Goal: Task Accomplishment & Management: Complete application form

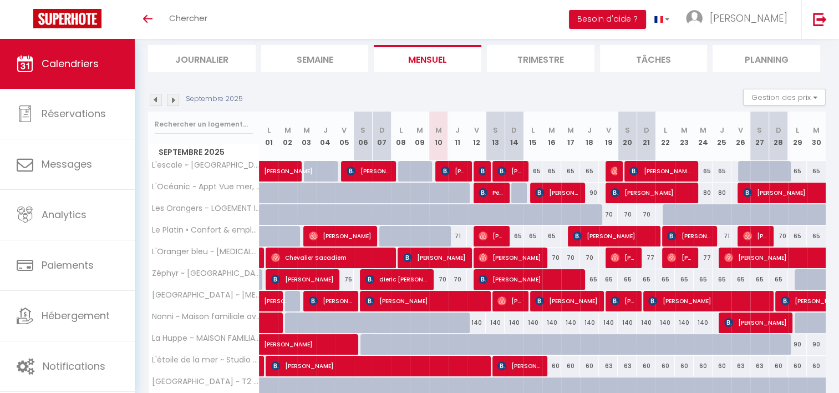
scroll to position [71, 0]
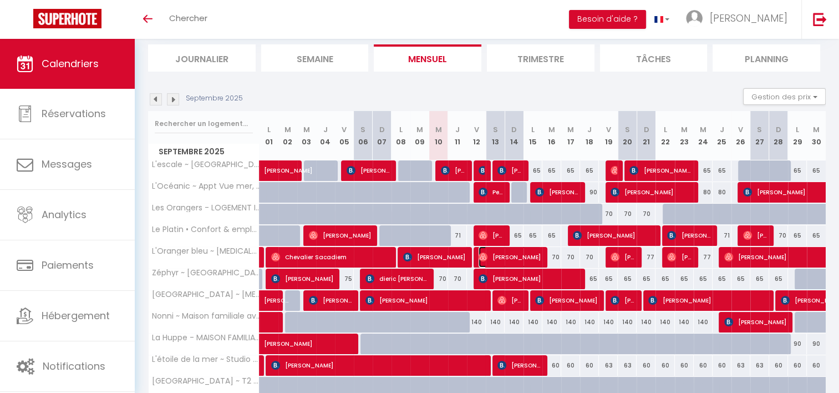
click at [492, 259] on span "[PERSON_NAME]" at bounding box center [510, 256] width 63 height 21
select select "OK"
select select "0"
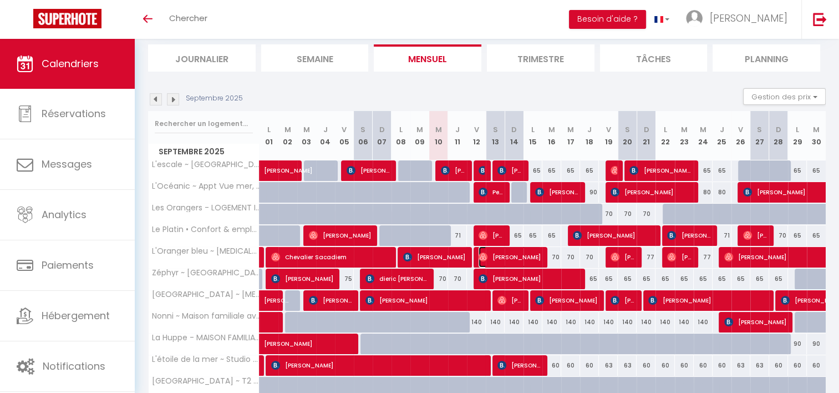
select select "1"
select select
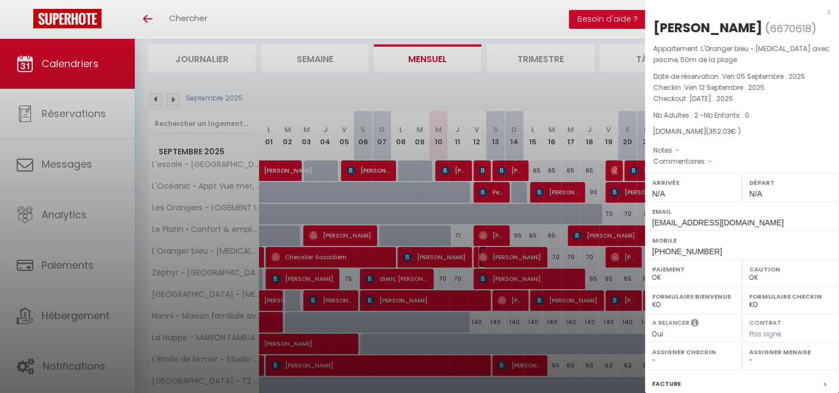
select select "37577"
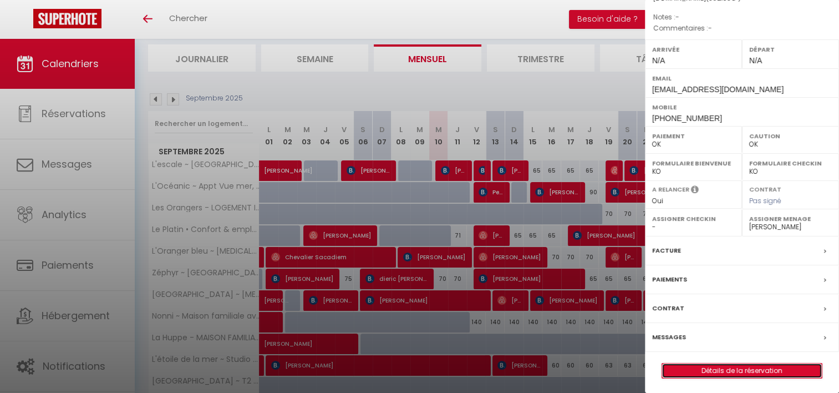
click at [691, 367] on link "Détails de la réservation" at bounding box center [742, 370] width 160 height 14
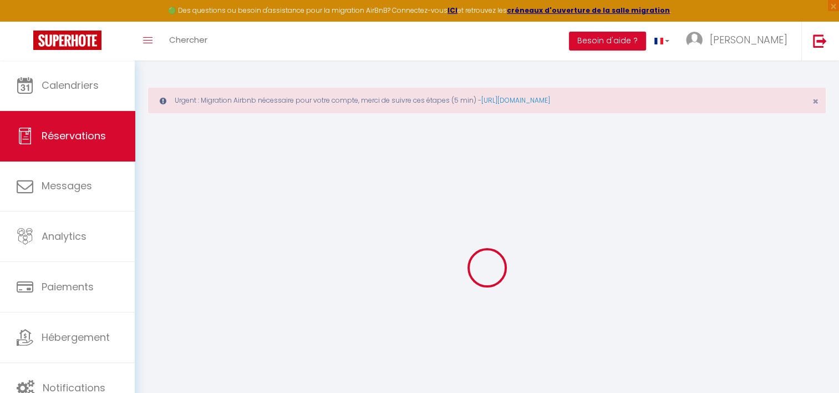
scroll to position [60, 0]
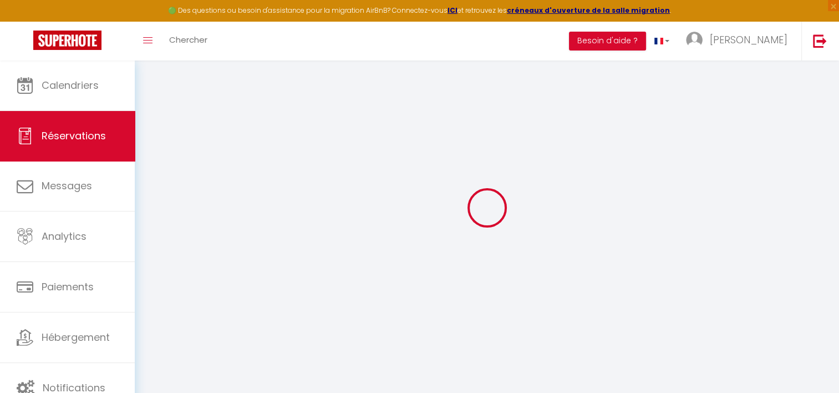
type input "[PERSON_NAME]"
type input "[EMAIL_ADDRESS][DOMAIN_NAME]"
type input "[PHONE_NUMBER]"
select select
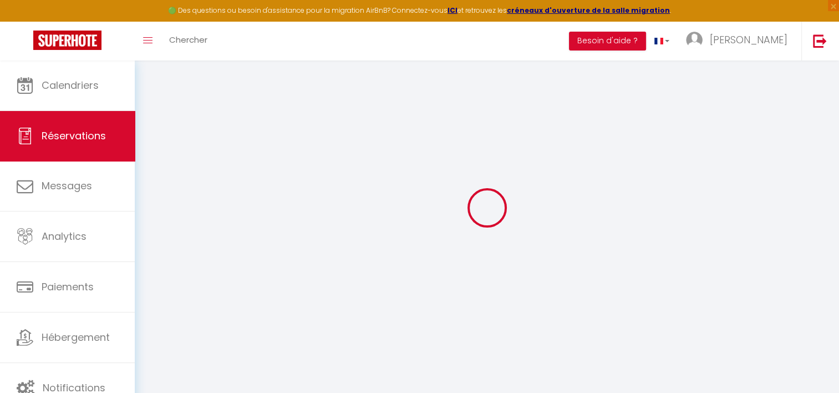
type input "61.559999999999995"
select select "64550"
select select "1"
select select
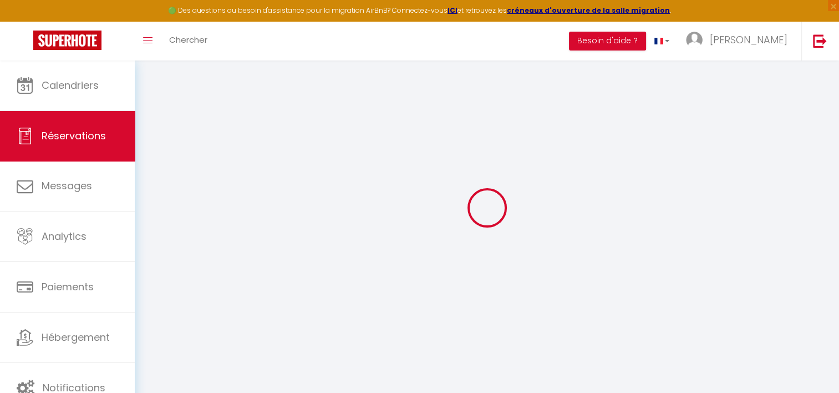
type input "2"
select select "12"
select select
type input "312"
checkbox input "false"
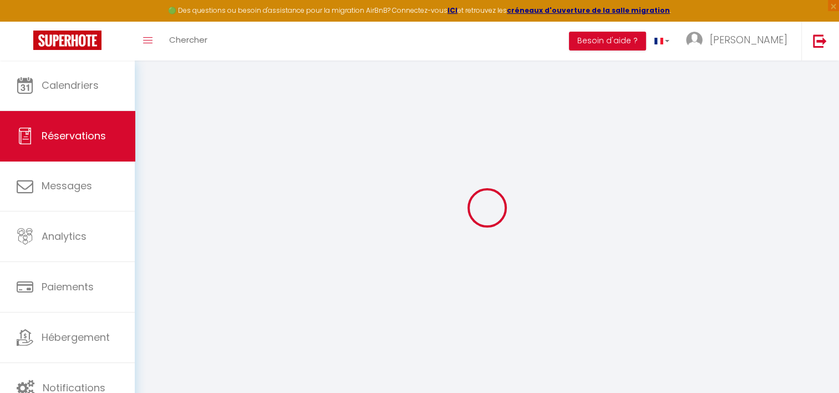
type input "0"
select select "1"
type input "0"
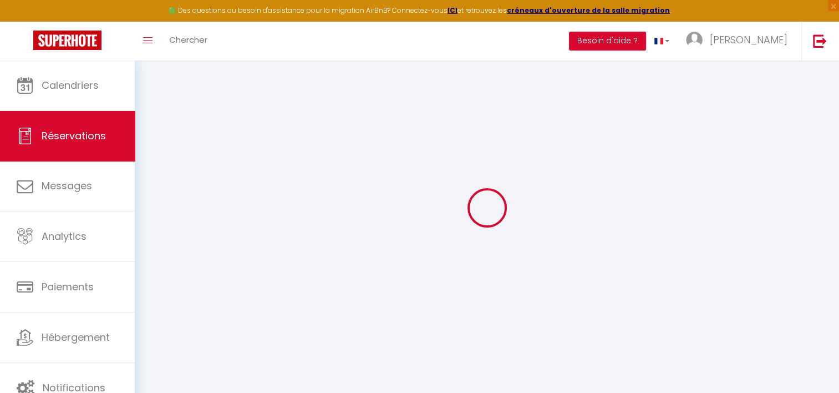
select select
select select "15"
checkbox input "false"
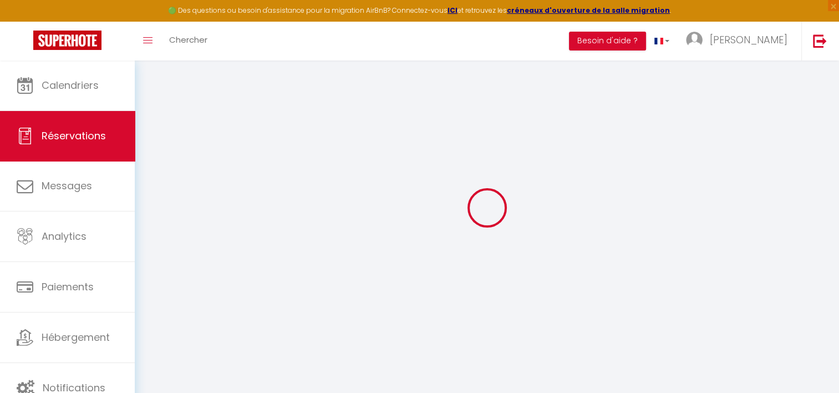
select select
checkbox input "false"
select select
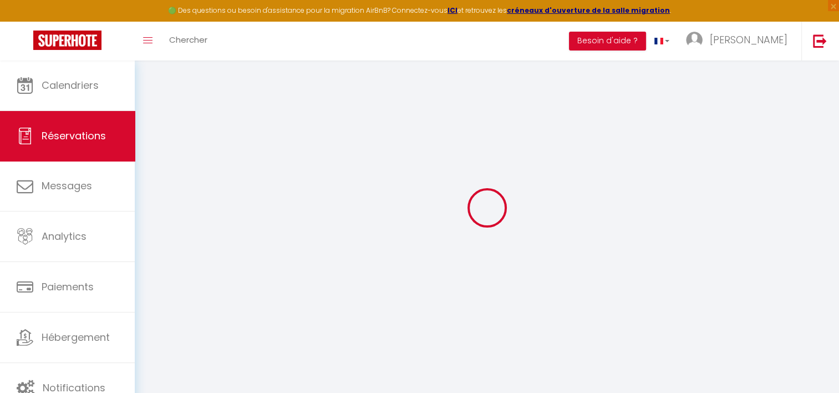
select select
checkbox input "false"
select select
type input "30"
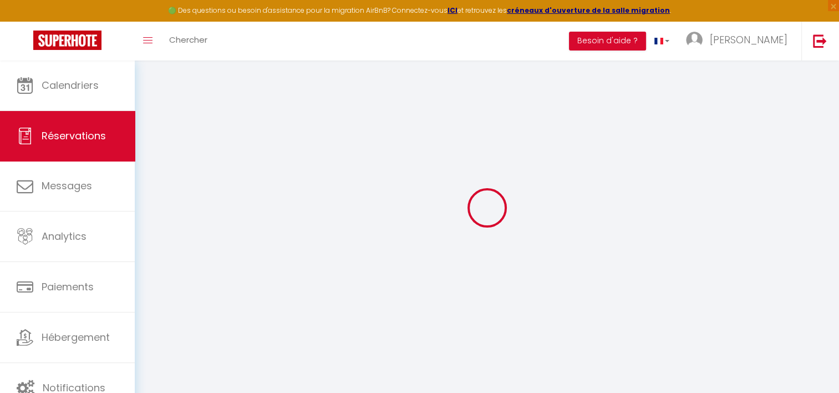
type input "10.03"
select select
checkbox input "false"
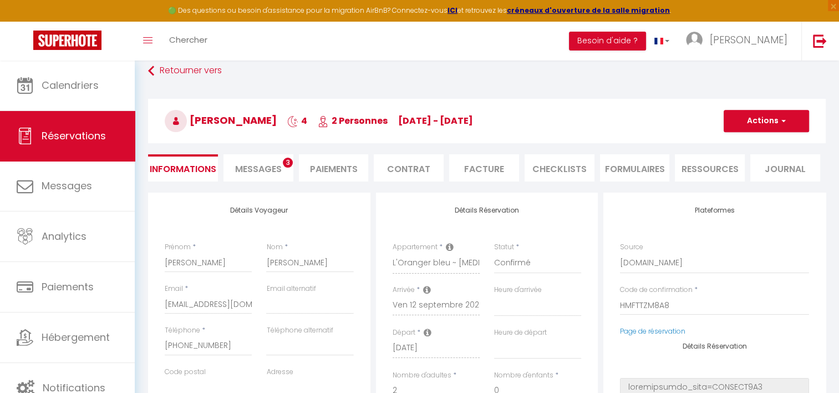
select select
checkbox input "false"
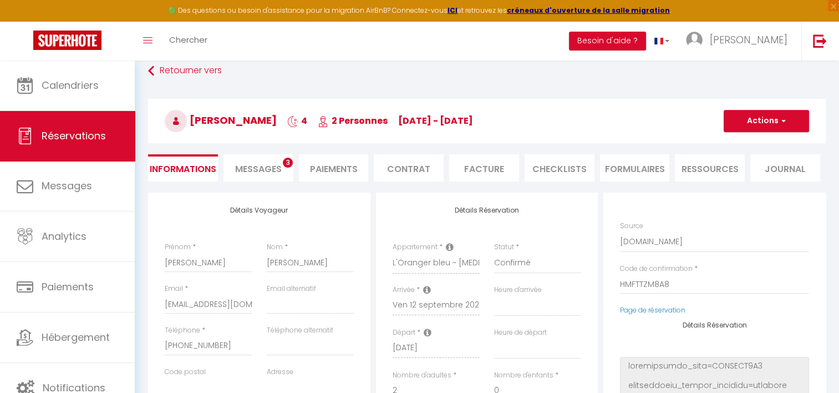
select select
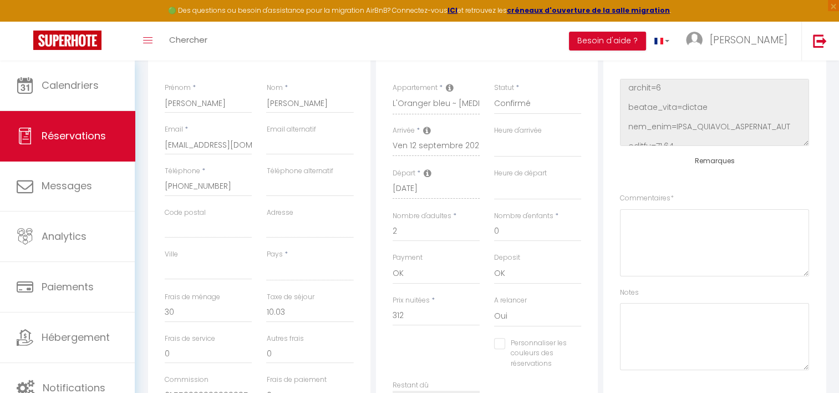
scroll to position [218, 0]
click at [643, 313] on textarea at bounding box center [714, 337] width 189 height 67
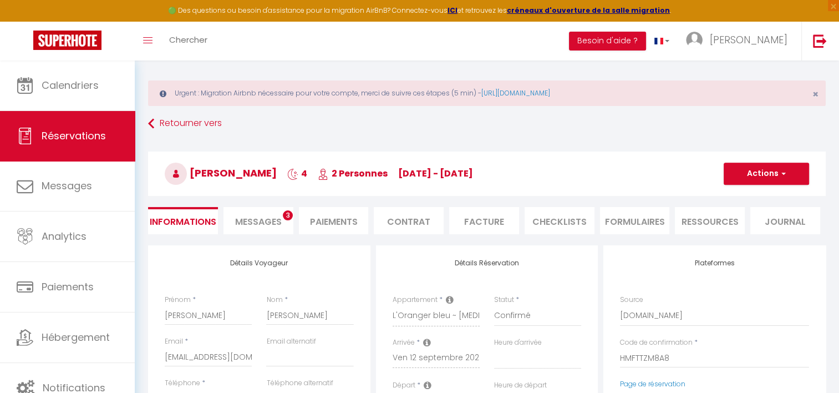
scroll to position [0, 0]
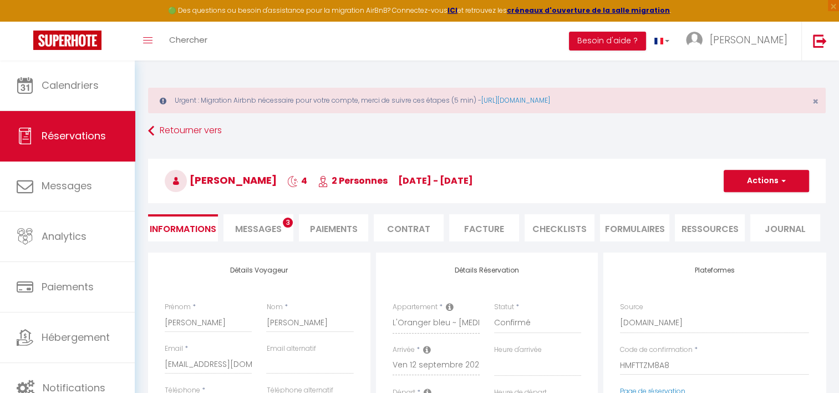
type textarea "Linge ok ( à payer )"
click at [735, 200] on h3 "[PERSON_NAME] 4 2 Personnes [DATE] - [DATE]" at bounding box center [487, 181] width 678 height 44
click at [732, 189] on button "Actions" at bounding box center [766, 181] width 85 height 22
click at [724, 207] on link "Enregistrer" at bounding box center [755, 205] width 88 height 14
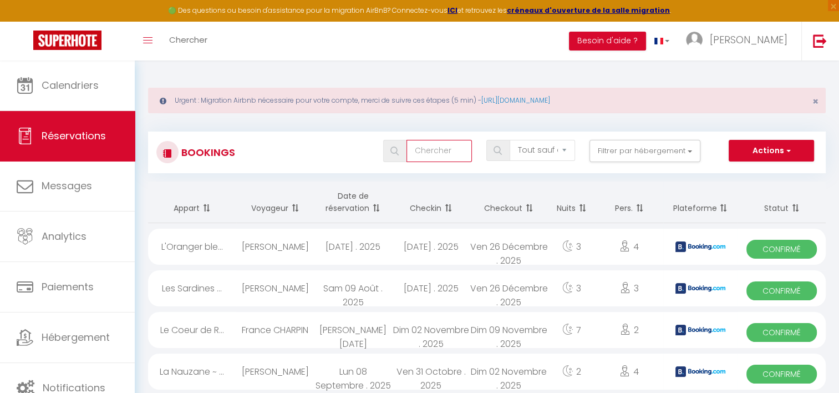
click at [419, 151] on input "text" at bounding box center [438, 151] width 65 height 22
type input "[PERSON_NAME]"
select select
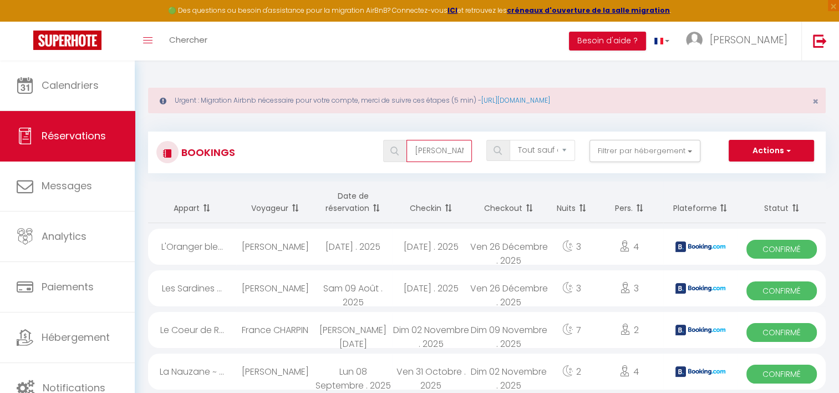
select select
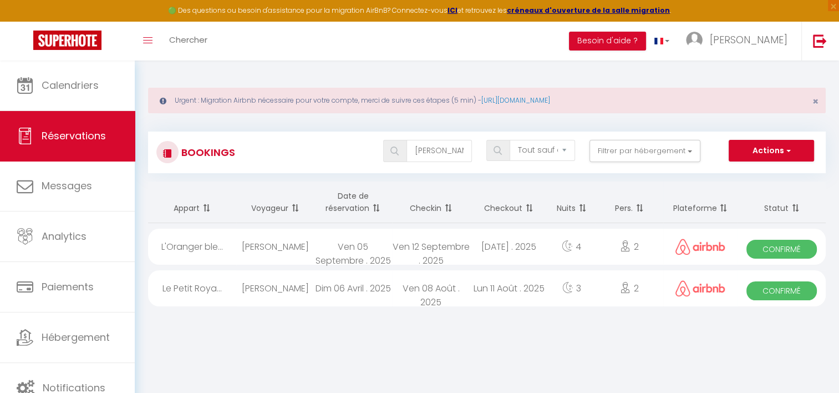
click at [474, 240] on div "[DATE] . 2025" at bounding box center [509, 246] width 78 height 36
select select "OK"
select select "0"
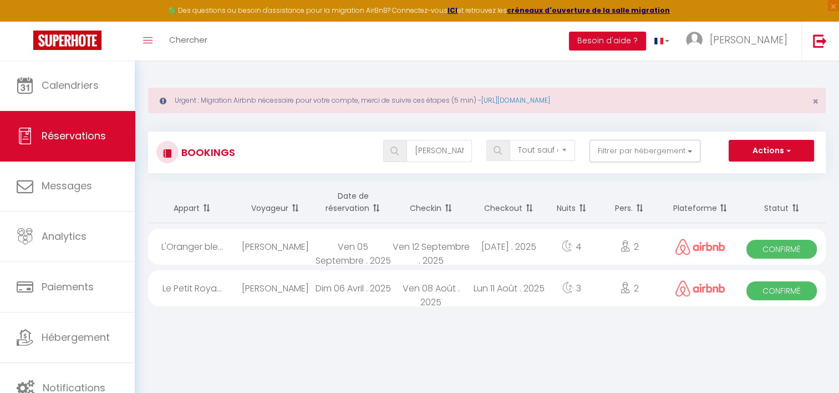
select select "1"
select select
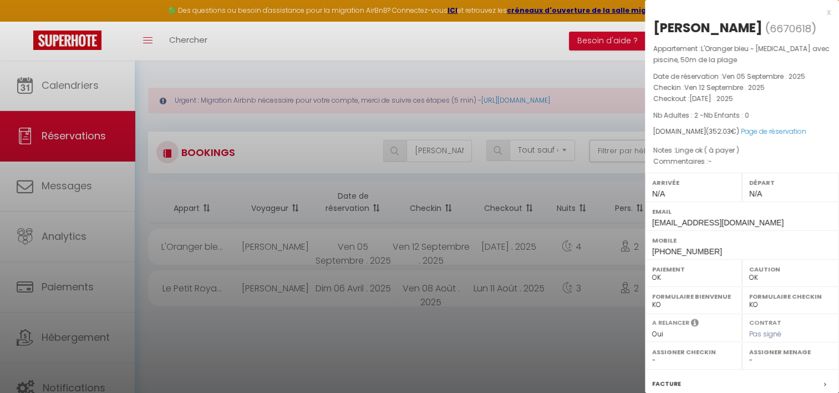
select select "37577"
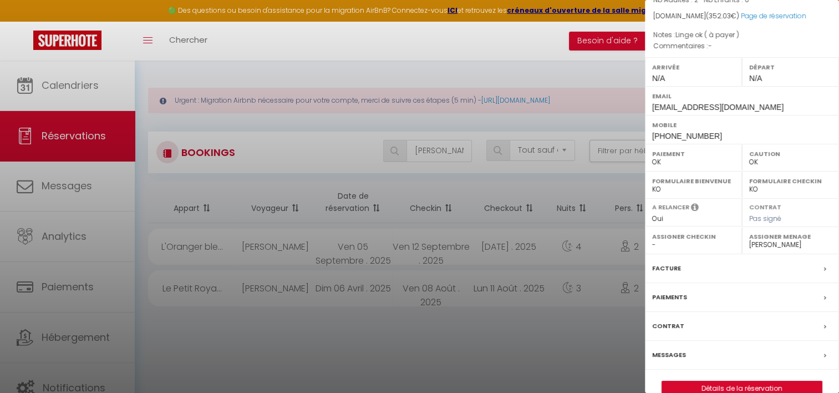
scroll to position [133, 0]
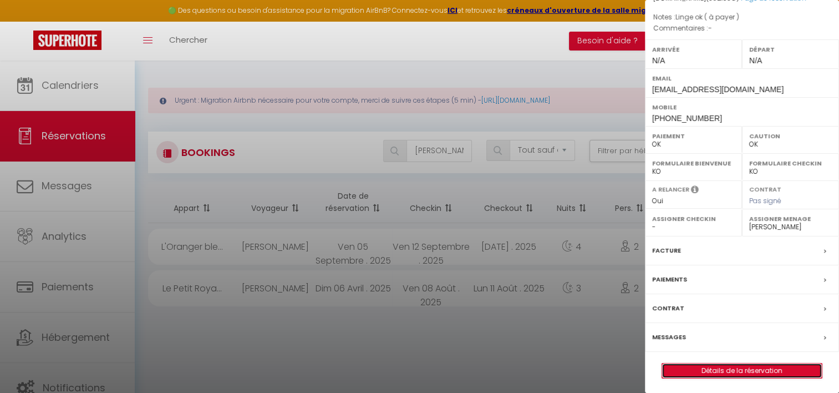
click at [708, 368] on link "Détails de la réservation" at bounding box center [742, 370] width 160 height 14
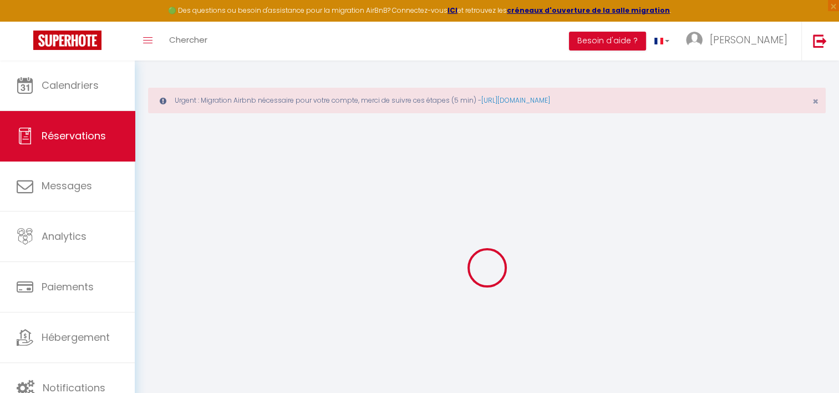
select select
checkbox input "false"
select select
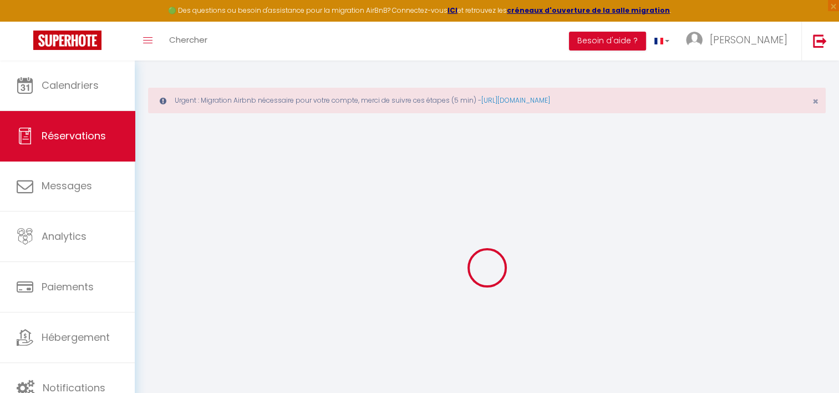
select select
checkbox input "false"
type textarea "Linge ok ( à payer )"
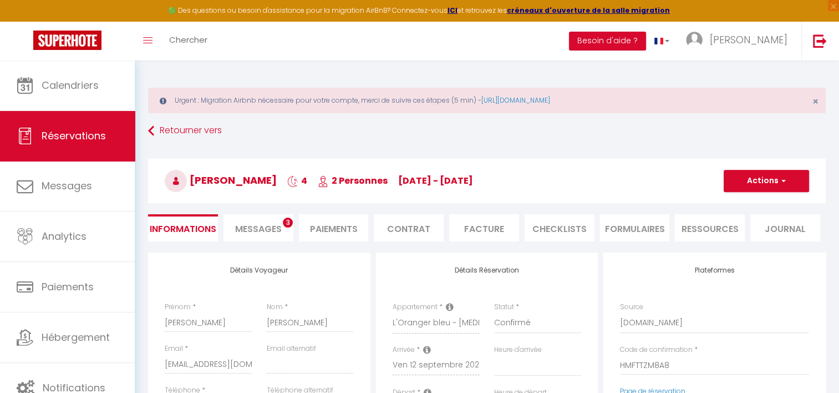
select select
type input "30"
type input "10.03"
select select
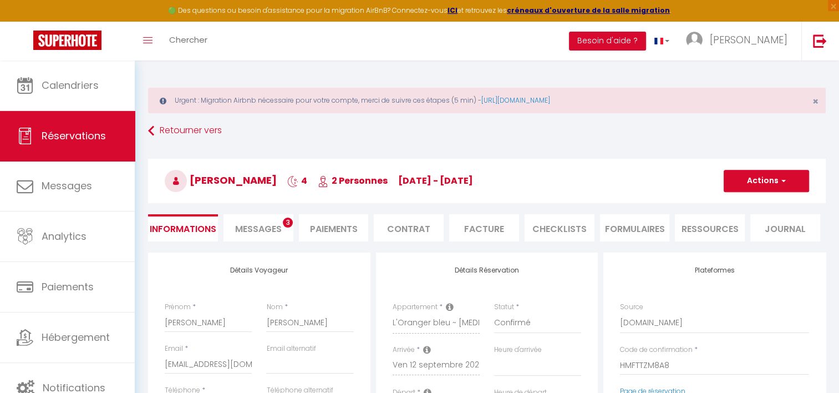
checkbox input "false"
select select
checkbox input "false"
select select
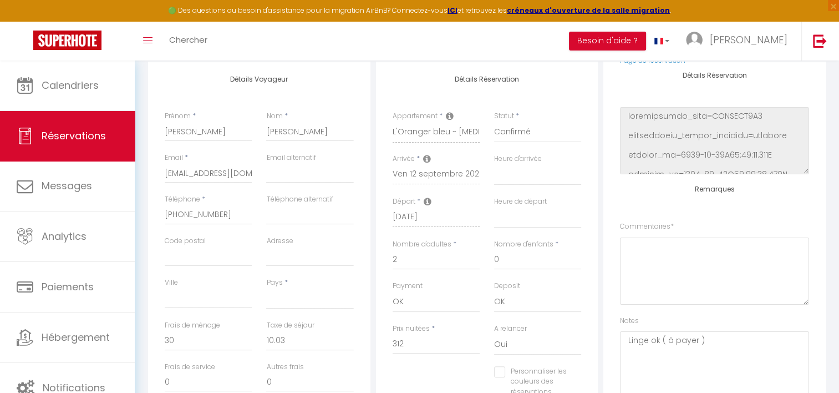
scroll to position [206, 0]
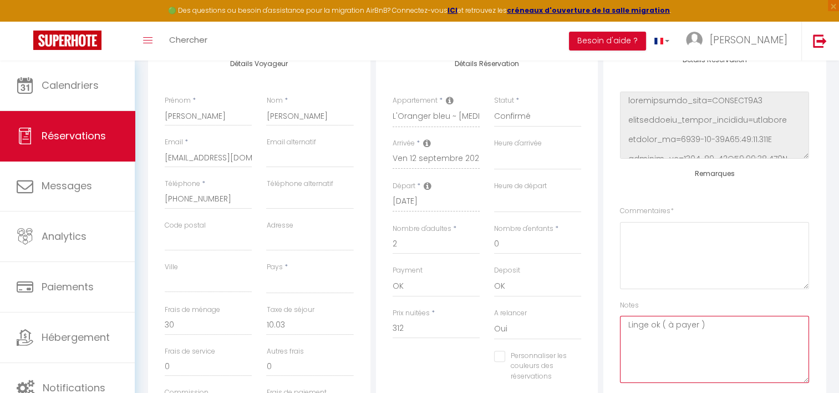
click at [644, 338] on textarea "Linge ok ( à payer )" at bounding box center [714, 348] width 189 height 67
click at [718, 326] on textarea "Linge ok ( à payer )" at bounding box center [714, 348] width 189 height 67
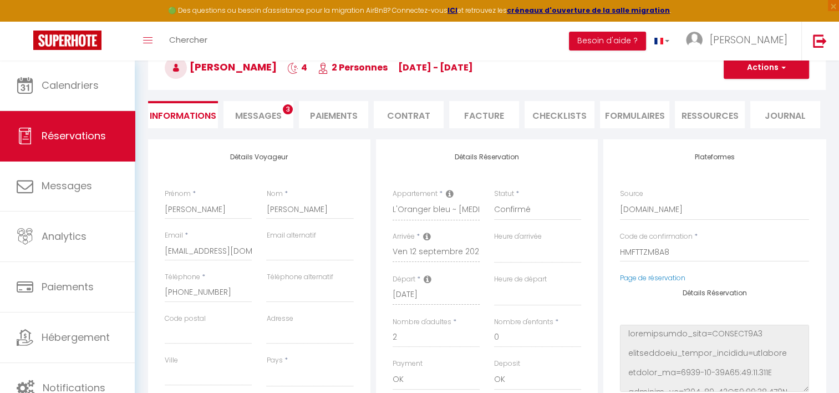
scroll to position [110, 0]
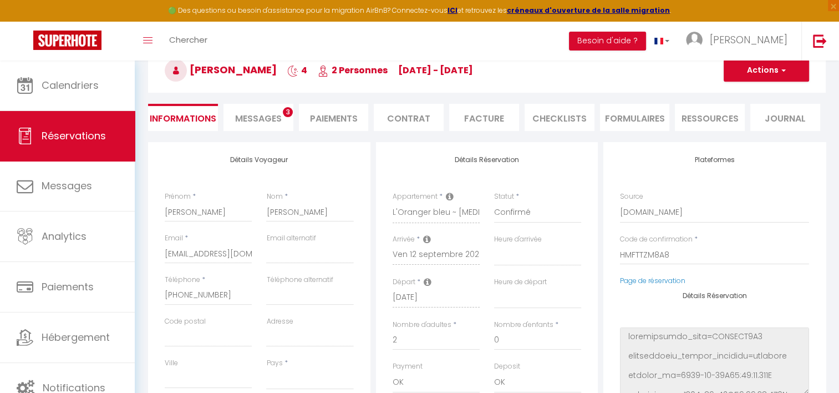
type textarea "Linge ok ( à payer ) [PERSON_NAME] et [PERSON_NAME]"
click at [754, 62] on button "Actions" at bounding box center [766, 70] width 85 height 22
click at [732, 90] on link "Enregistrer" at bounding box center [755, 95] width 88 height 14
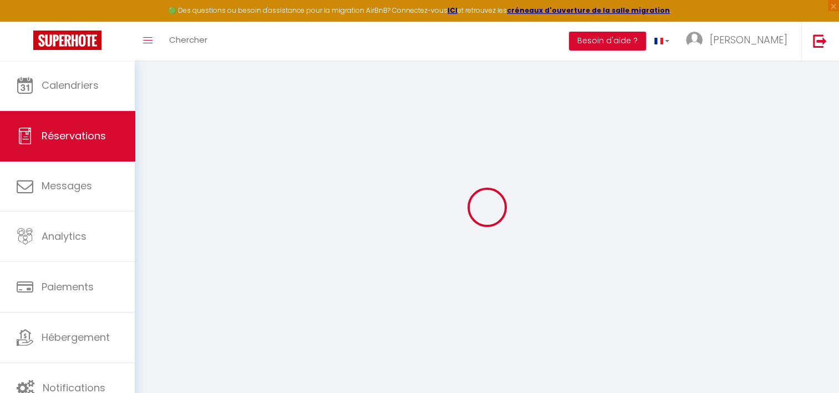
scroll to position [60, 0]
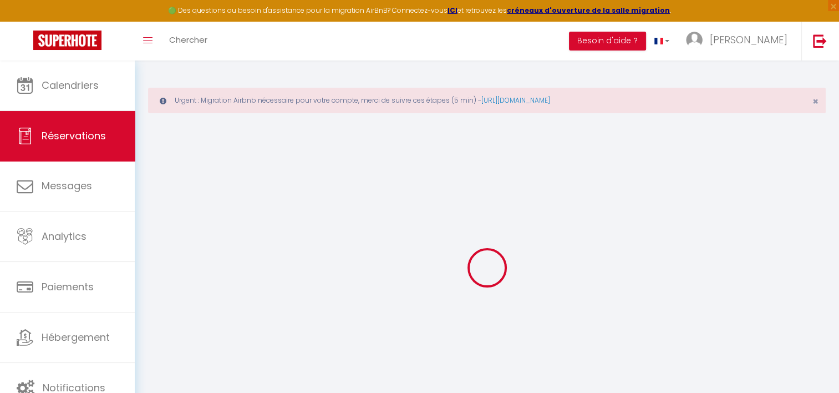
select select "not_cancelled"
